Goal: Browse casually: Explore the website without a specific task or goal

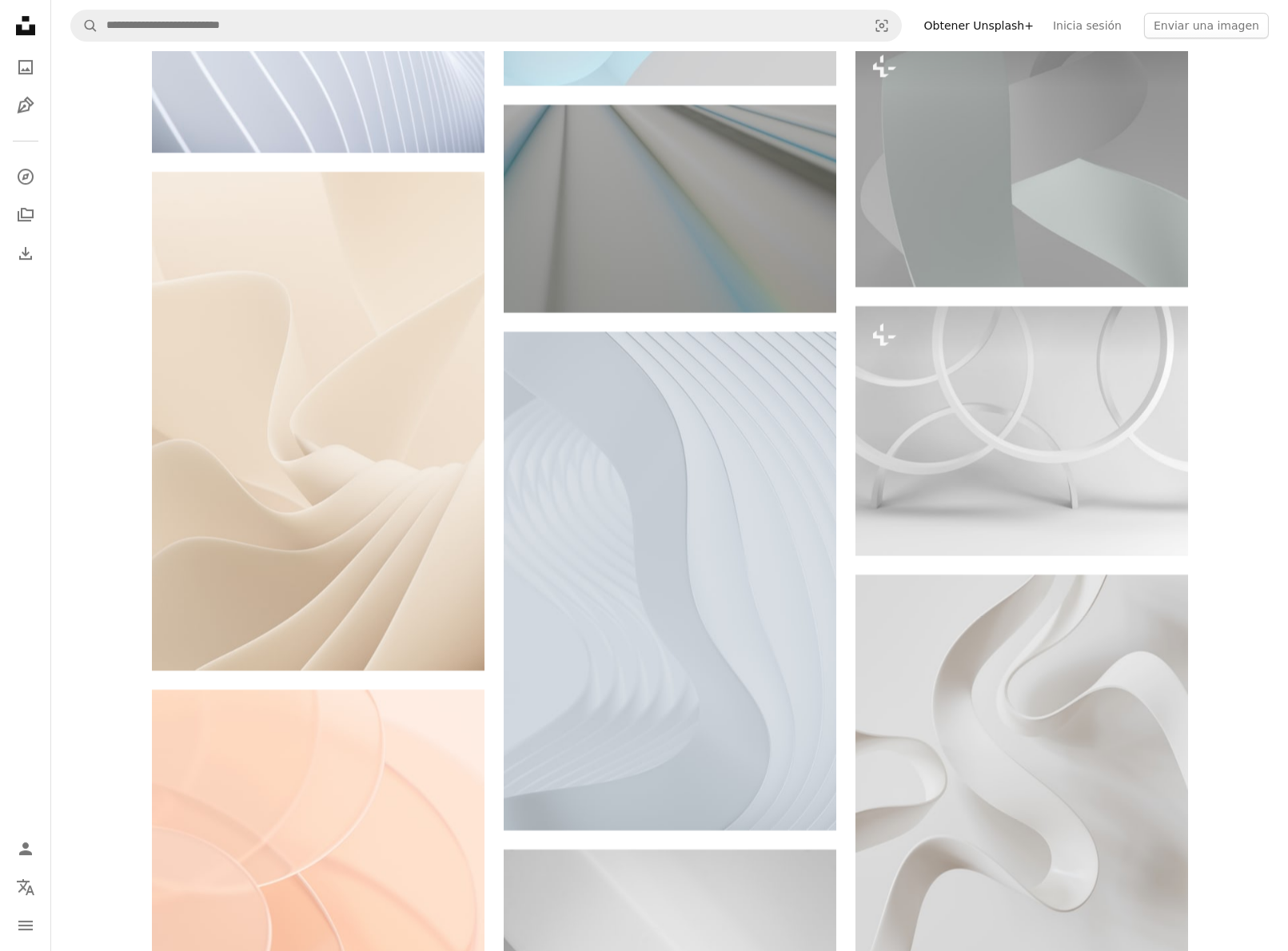
scroll to position [9881, 0]
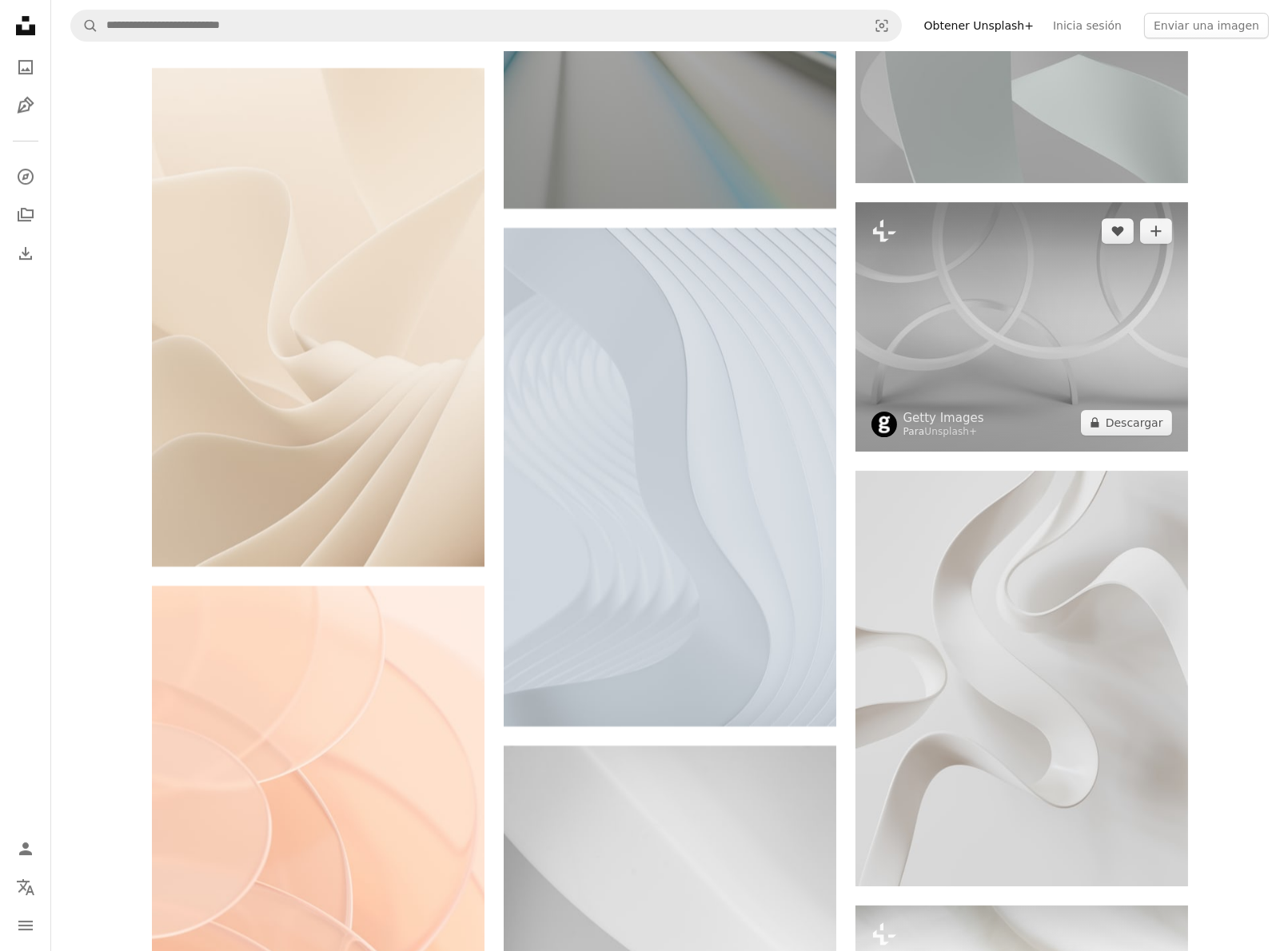
click at [1141, 323] on img at bounding box center [1021, 327] width 333 height 249
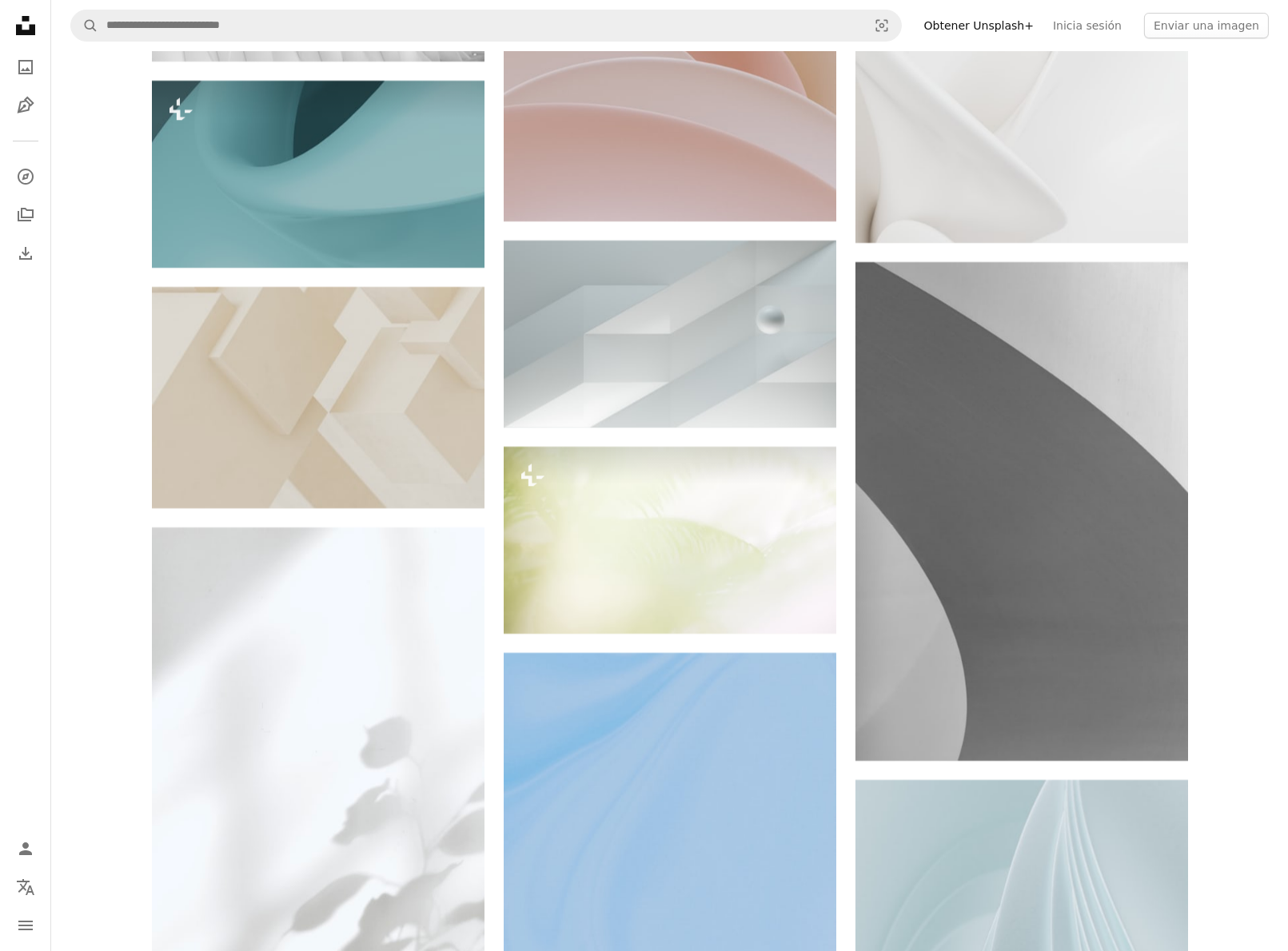
scroll to position [11716, 0]
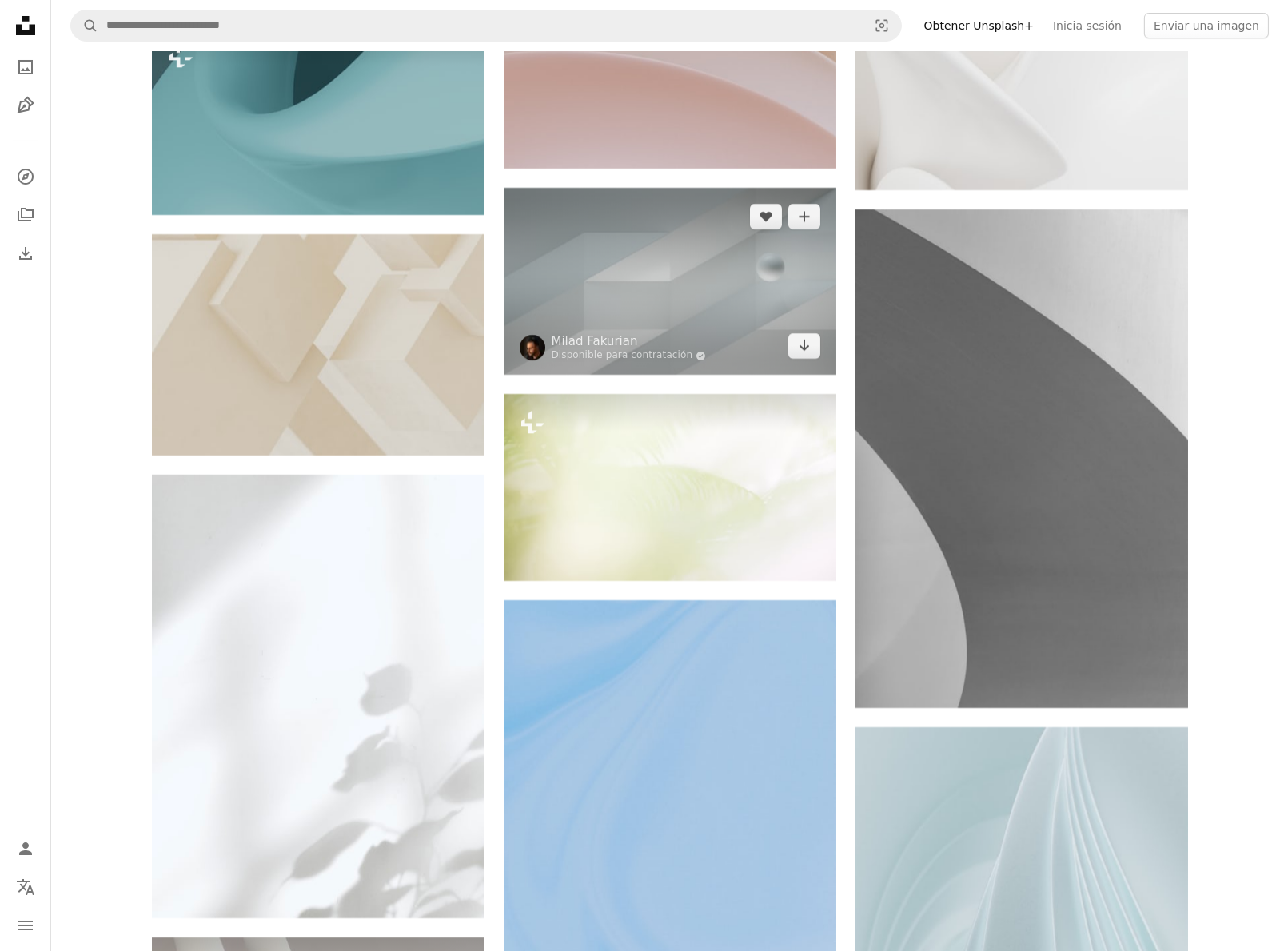
click at [740, 290] on img at bounding box center [670, 281] width 333 height 187
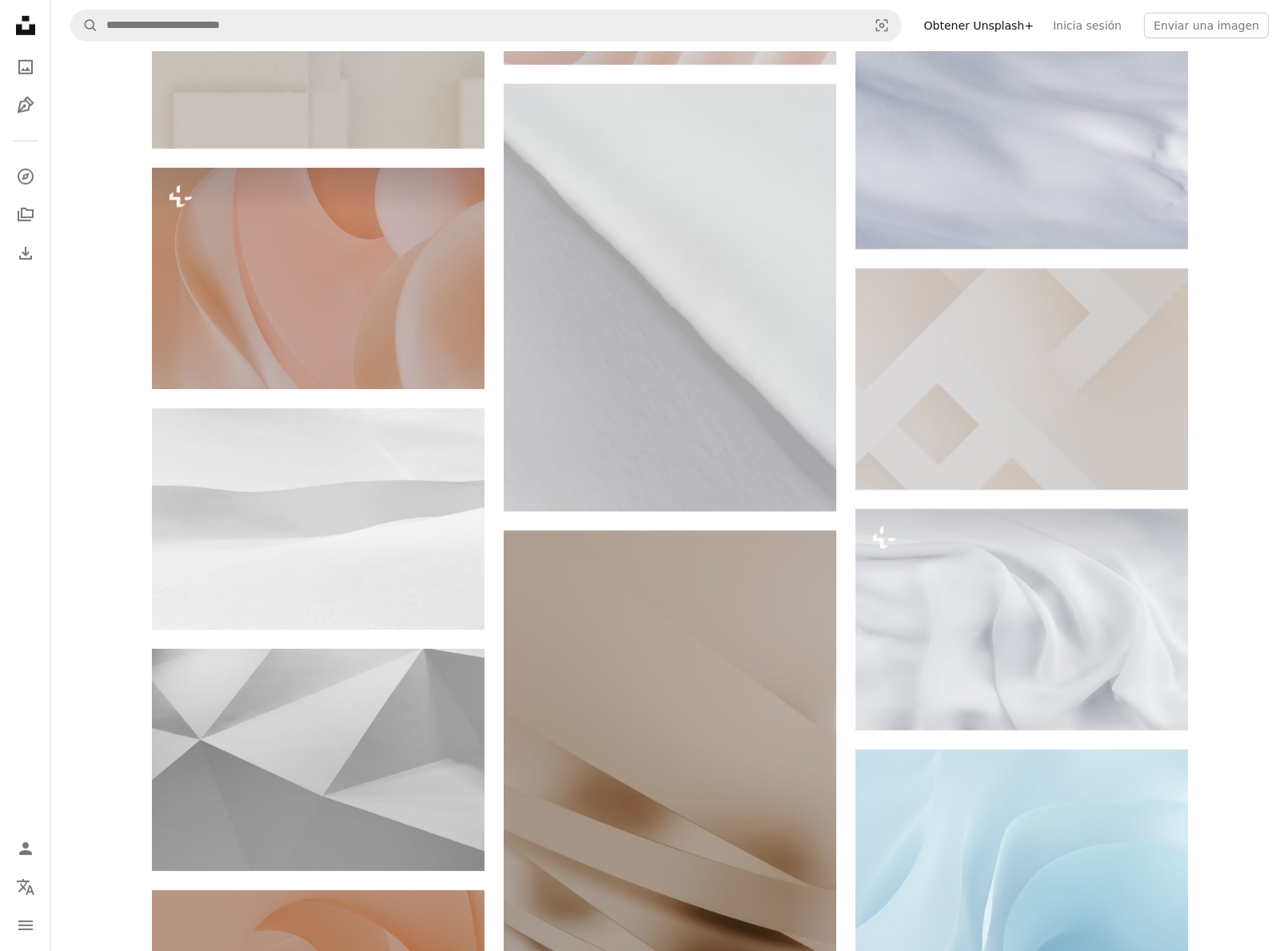
scroll to position [13911, 0]
